Goal: Browse casually

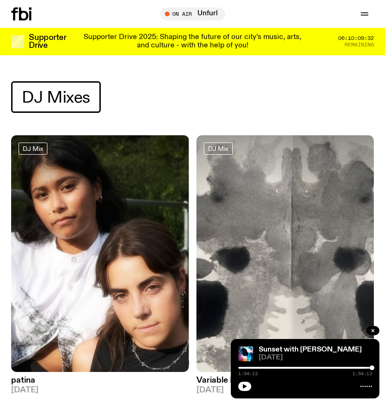
scroll to position [10215, 0]
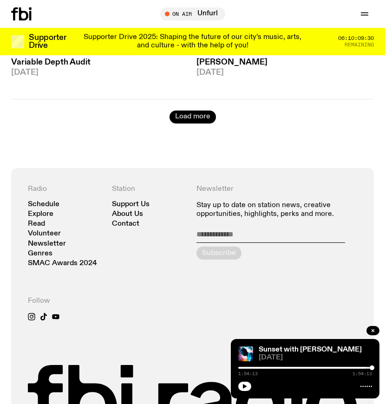
click at [190, 110] on button "Load more" at bounding box center [192, 116] width 46 height 13
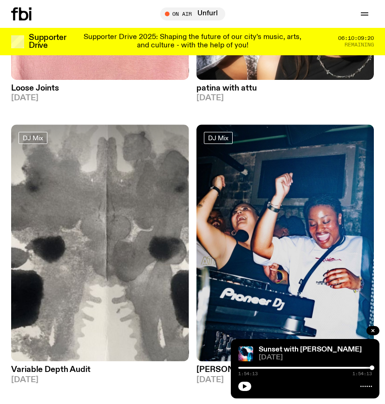
scroll to position [9920, 0]
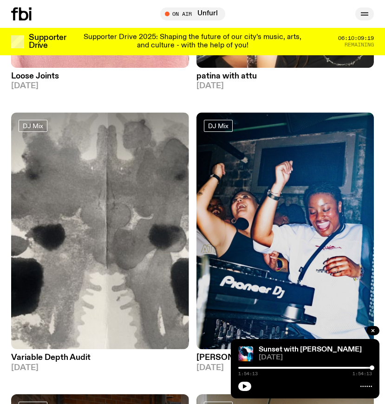
click at [363, 13] on icon "button" at bounding box center [363, 13] width 7 height 0
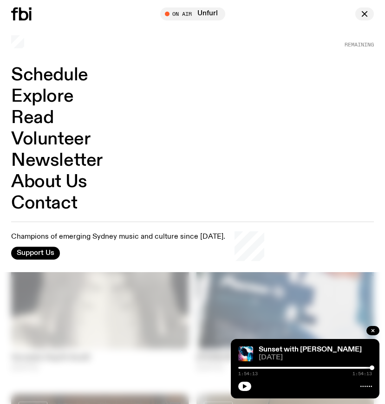
click at [363, 12] on icon "button" at bounding box center [363, 13] width 5 height 5
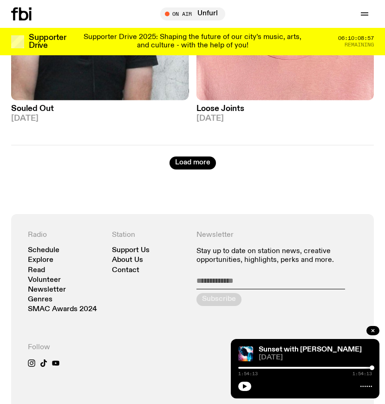
scroll to position [13579, 0]
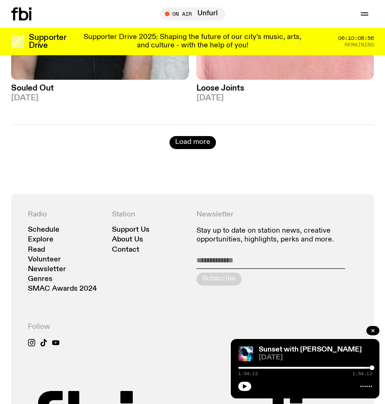
click at [205, 136] on button "Load more" at bounding box center [192, 142] width 46 height 13
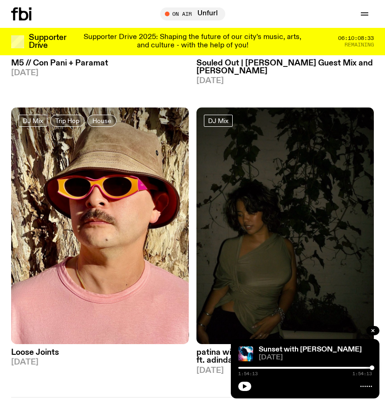
scroll to position [16736, 0]
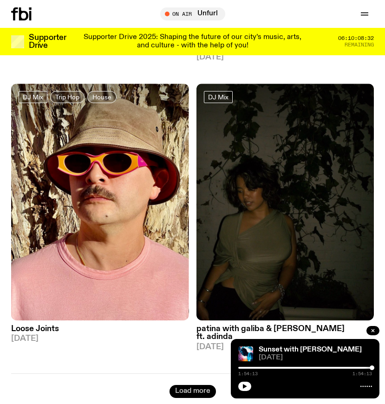
click at [194, 385] on button "Load more" at bounding box center [192, 391] width 46 height 13
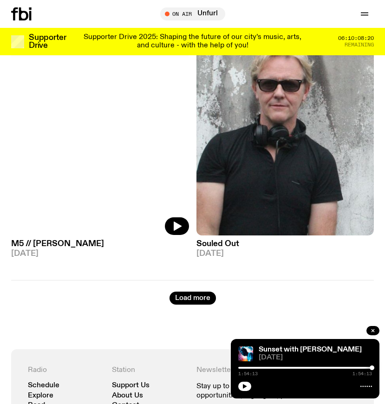
scroll to position [20235, 0]
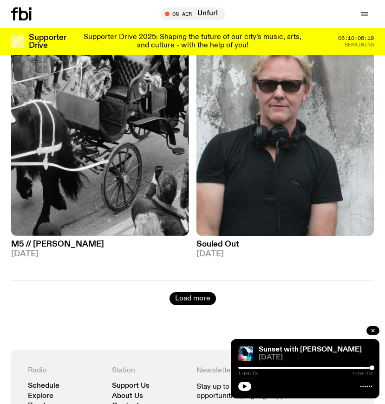
click at [186, 292] on button "Load more" at bounding box center [192, 298] width 46 height 13
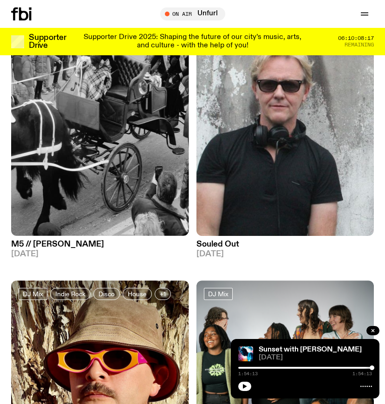
click at [26, 9] on icon at bounding box center [21, 13] width 20 height 13
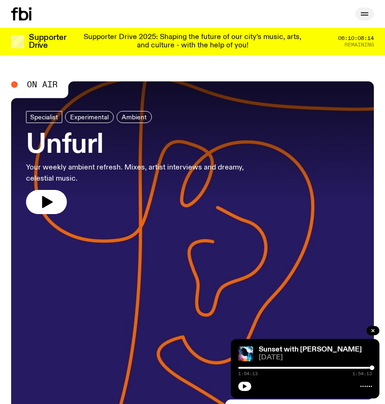
click at [365, 13] on icon "button" at bounding box center [363, 13] width 7 height 0
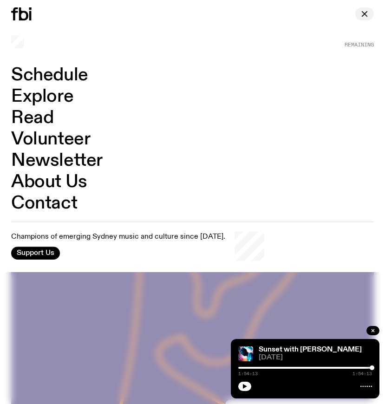
click at [365, 12] on icon "button" at bounding box center [363, 13] width 5 height 5
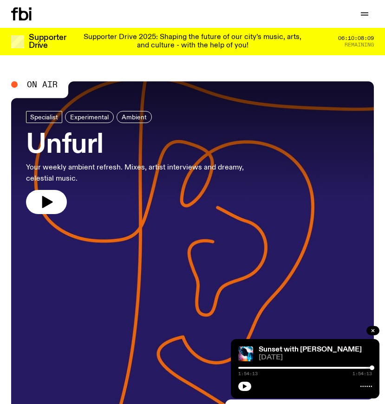
click at [366, 23] on div "Schedule Explore Read Volunteer Newsletter Support Us" at bounding box center [192, 14] width 385 height 28
click at [365, 15] on icon "button" at bounding box center [363, 15] width 7 height 0
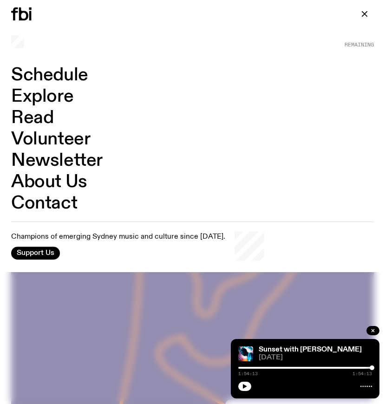
click at [44, 92] on link "Explore" at bounding box center [42, 97] width 62 height 18
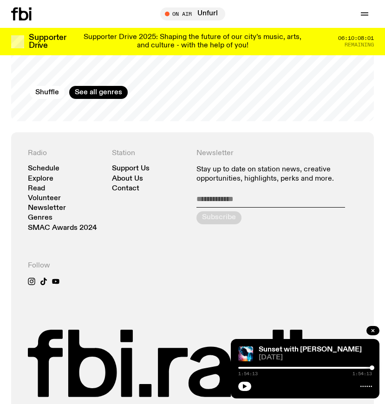
scroll to position [1576, 0]
